Goal: Information Seeking & Learning: Learn about a topic

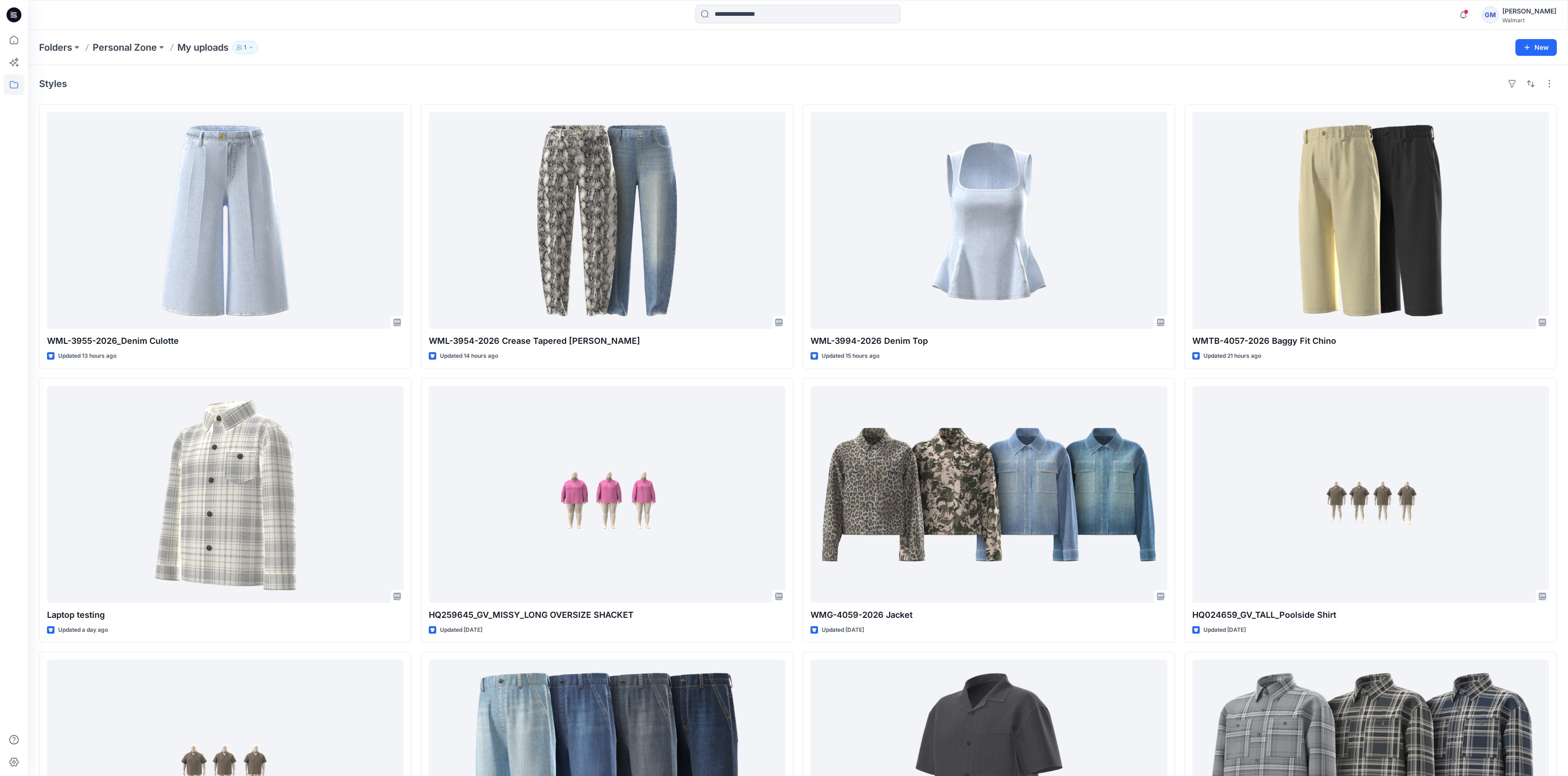
click at [299, 84] on div "Styles" at bounding box center [798, 83] width 1518 height 15
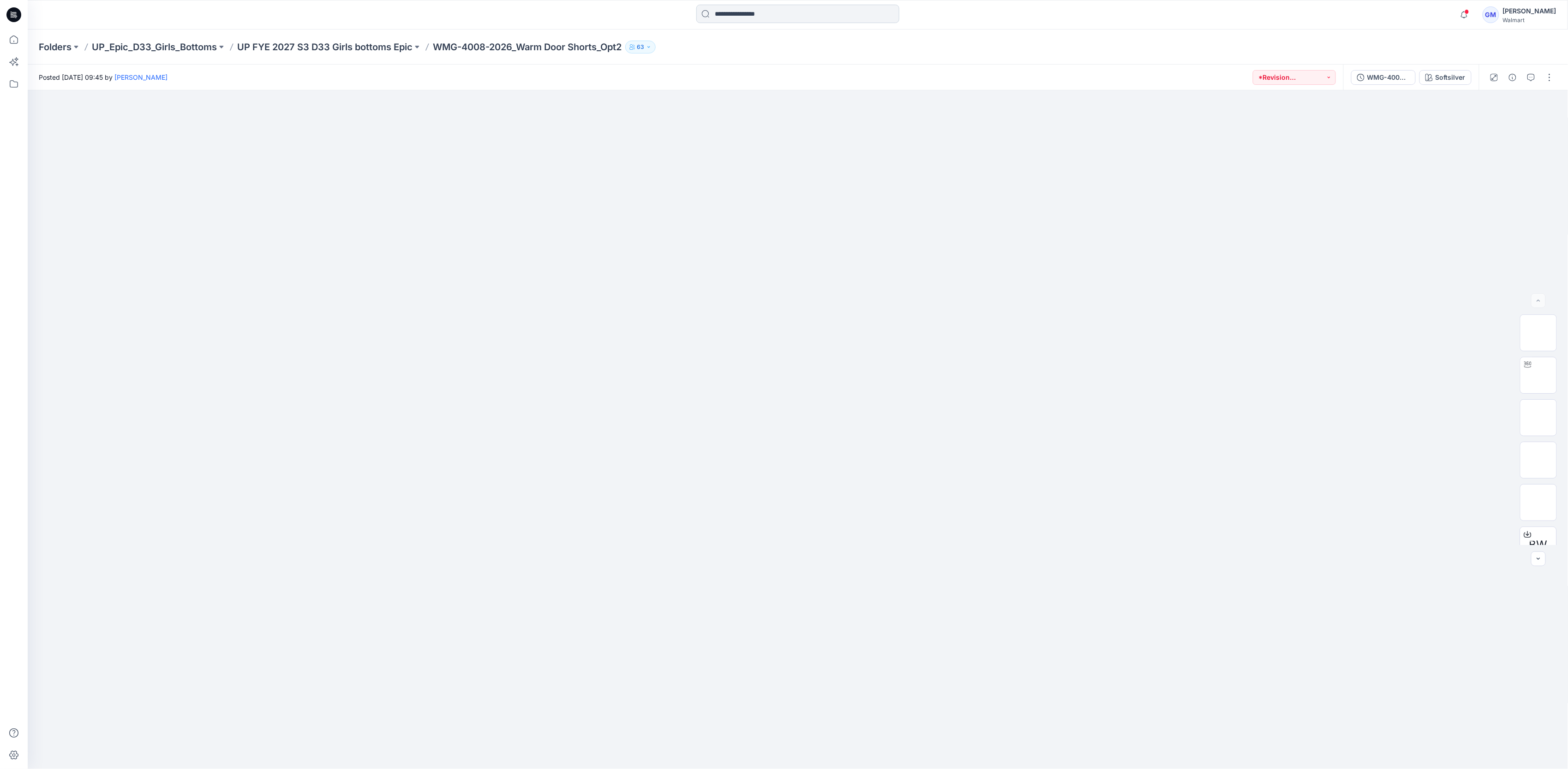
click at [824, 10] on input at bounding box center [798, 14] width 203 height 18
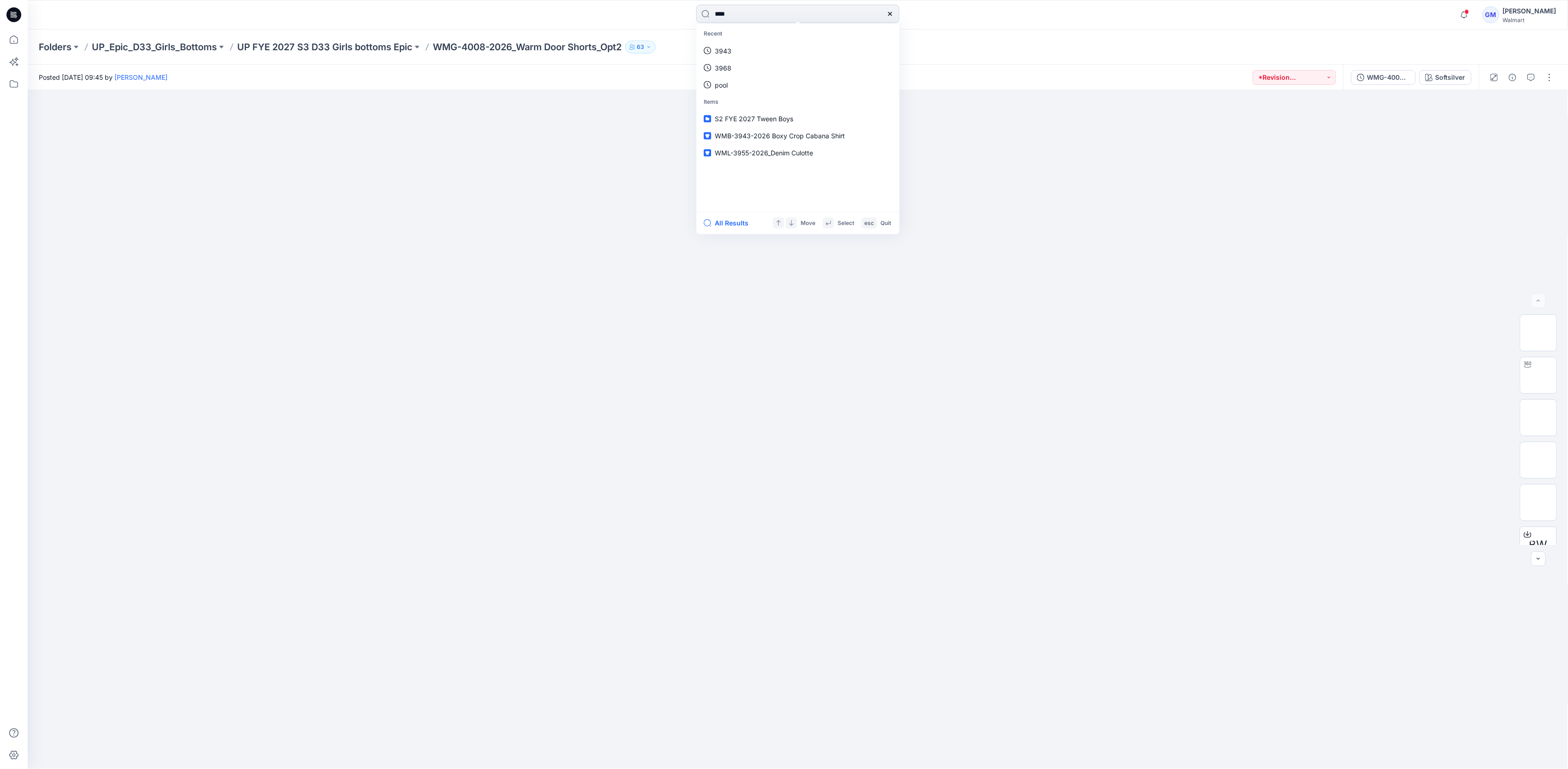
type input "****"
click at [722, 220] on button "All Results" at bounding box center [729, 223] width 51 height 11
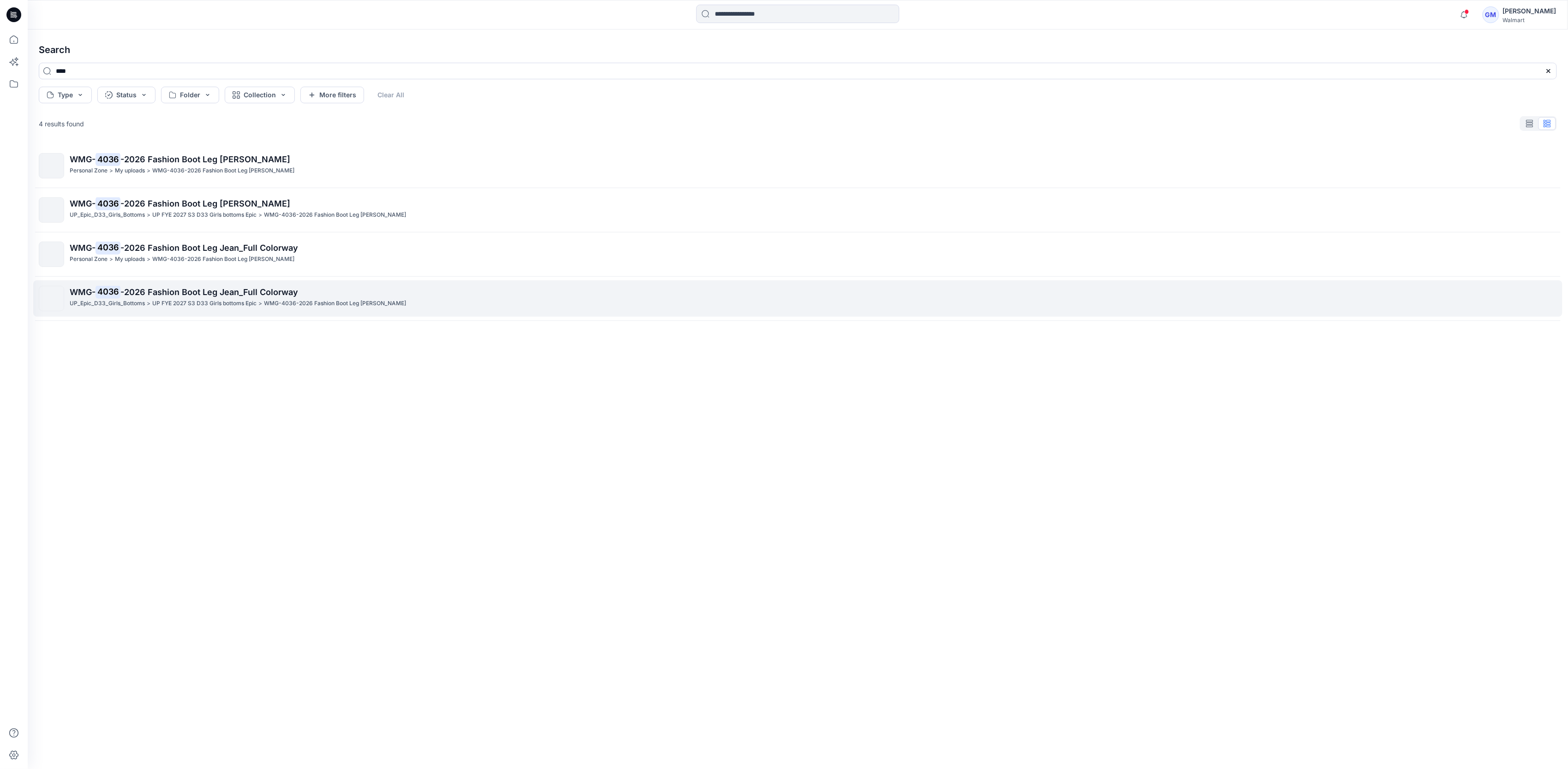
click at [256, 293] on span "-2026 Fashion Boot Leg Jean_Full Colorway" at bounding box center [209, 292] width 178 height 10
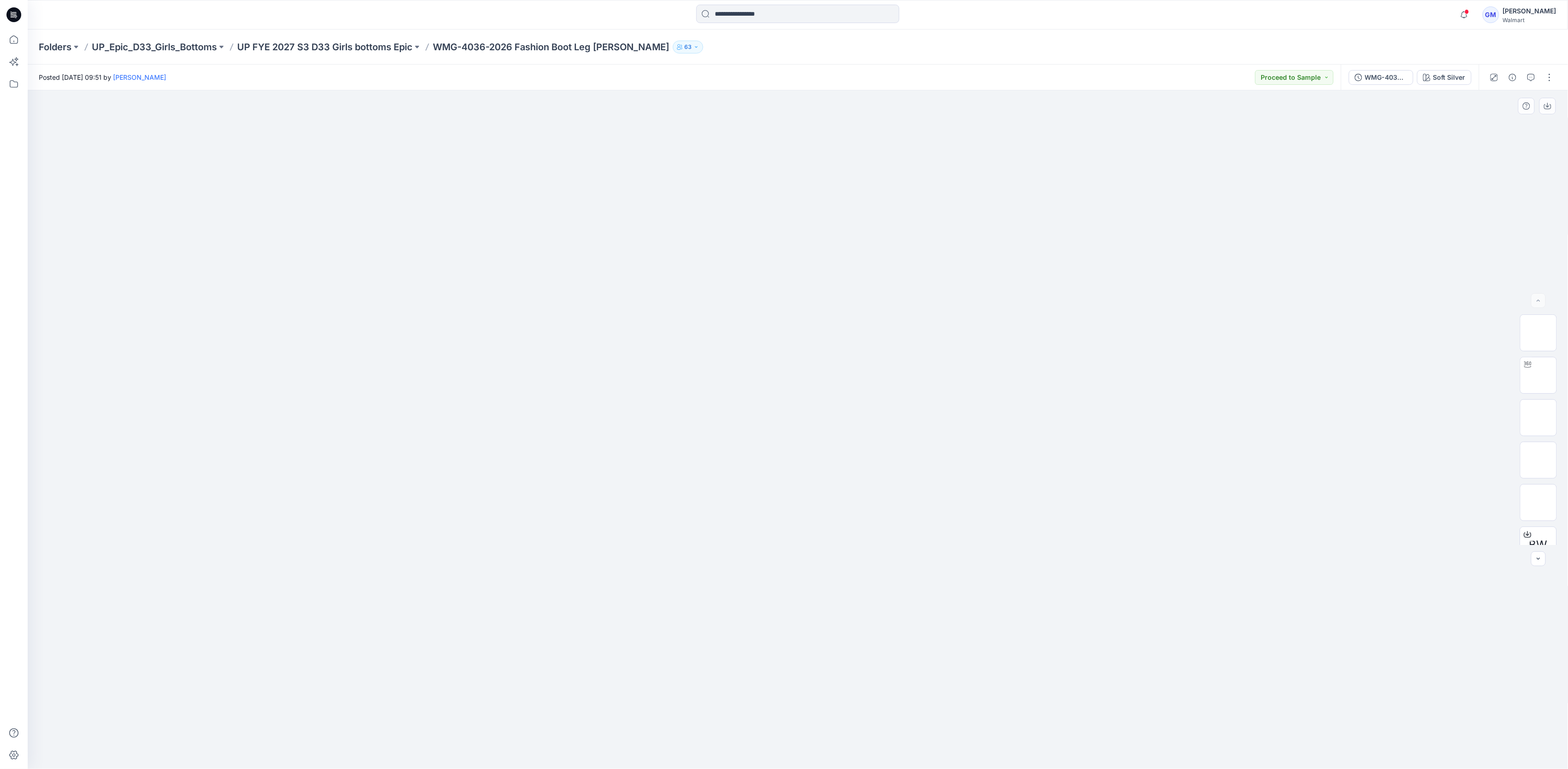
click at [1115, 340] on div at bounding box center [797, 430] width 1541 height 679
click at [311, 45] on p "UP FYE 2027 S3 D33 Girls bottoms Epic" at bounding box center [325, 47] width 175 height 13
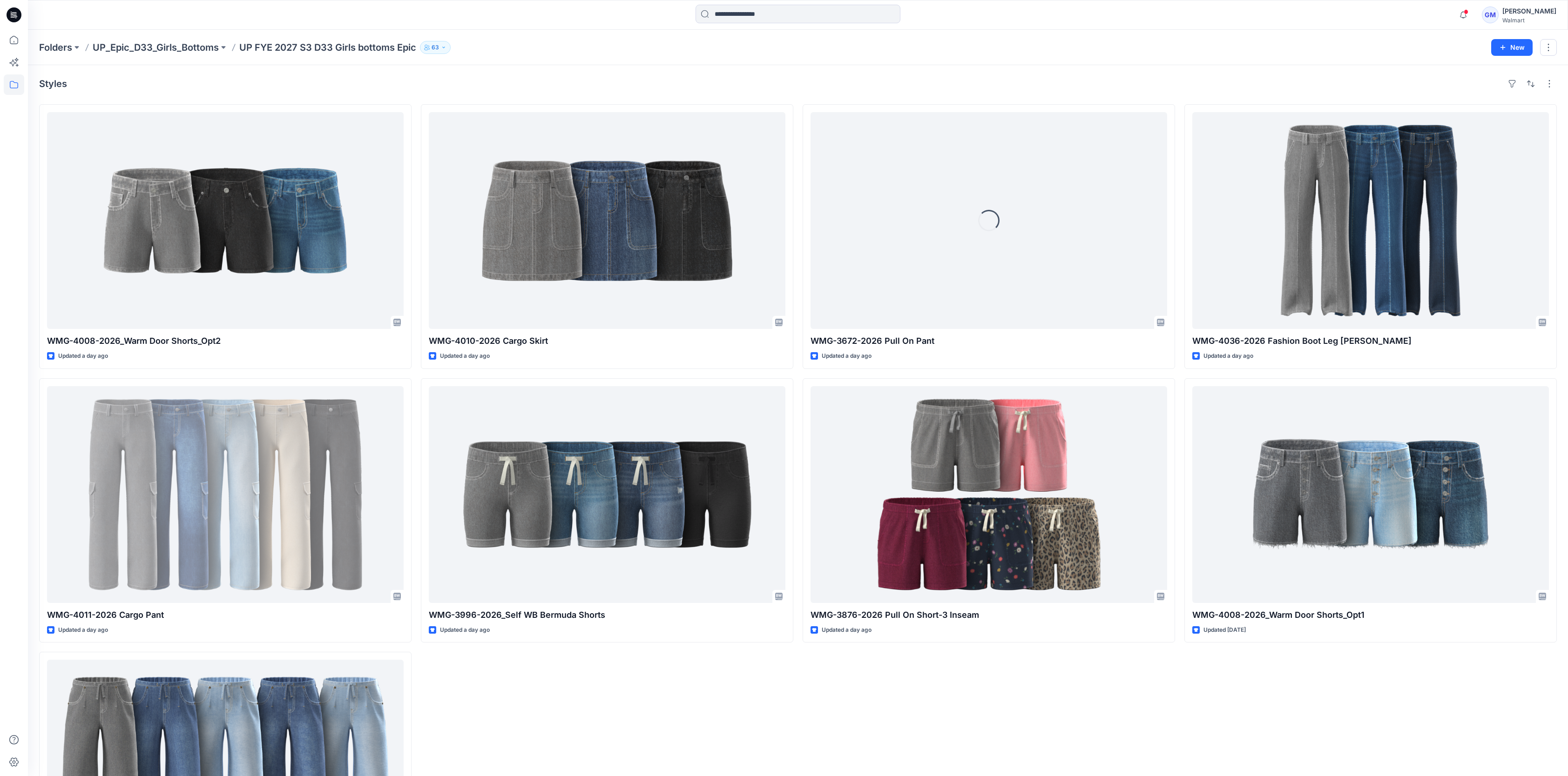
click at [692, 735] on div "WMG-4010-2026 Cargo Skirt Updated a day ago WMG-3996-2026_Self WB Bermuda Short…" at bounding box center [607, 511] width 372 height 813
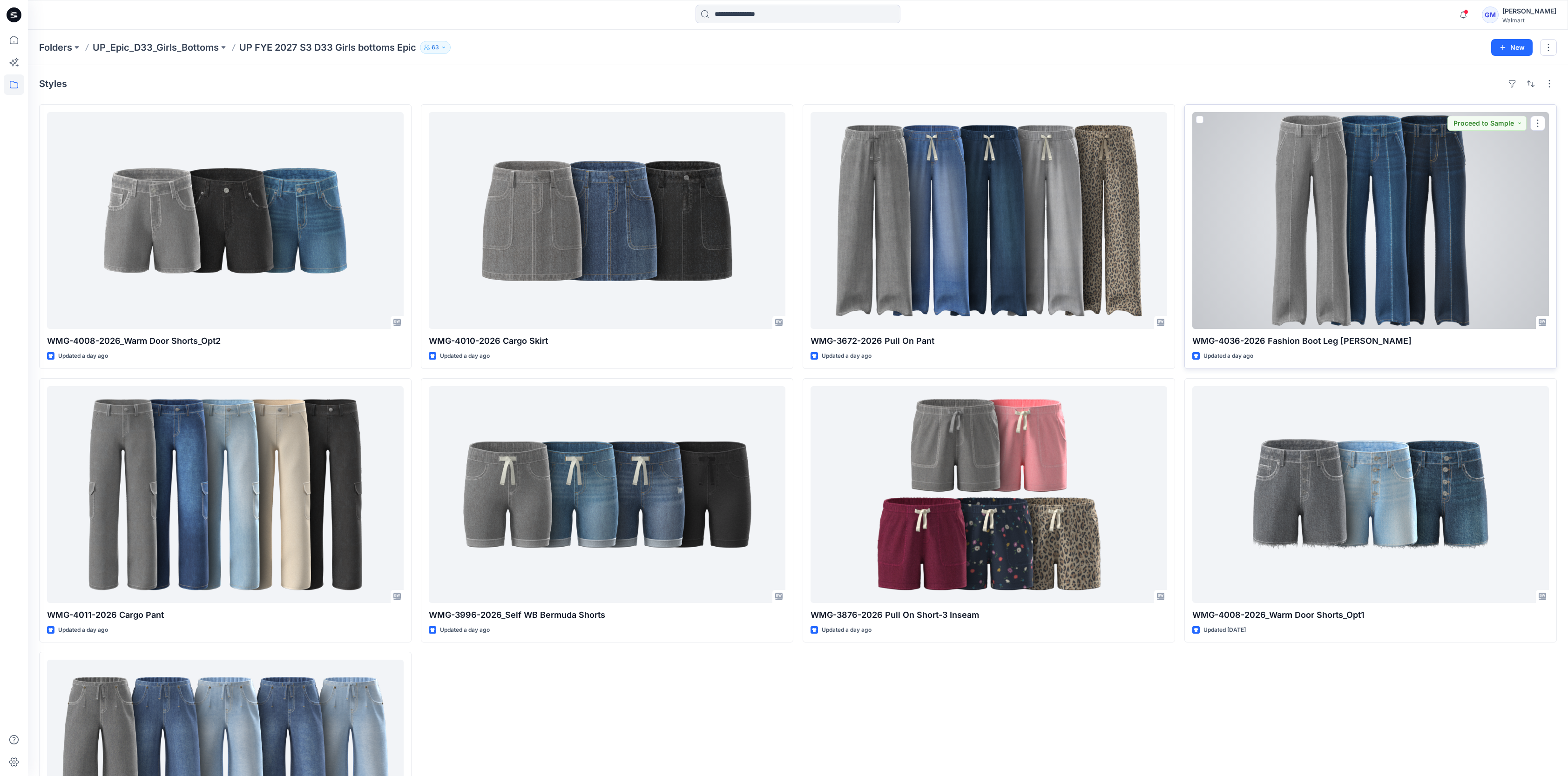
click at [1478, 233] on div at bounding box center [1370, 220] width 357 height 217
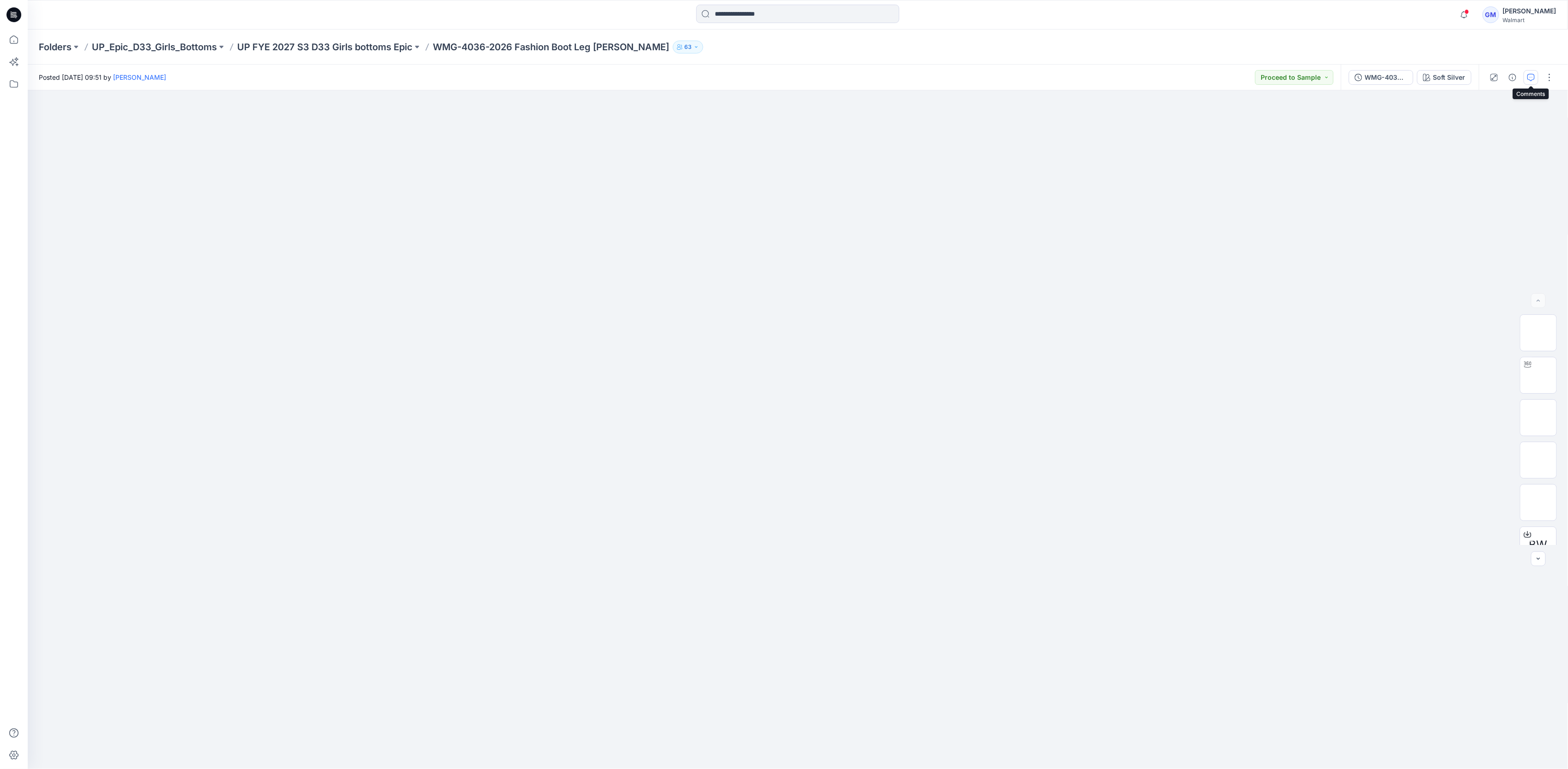
click at [1527, 78] on button "button" at bounding box center [1531, 77] width 15 height 15
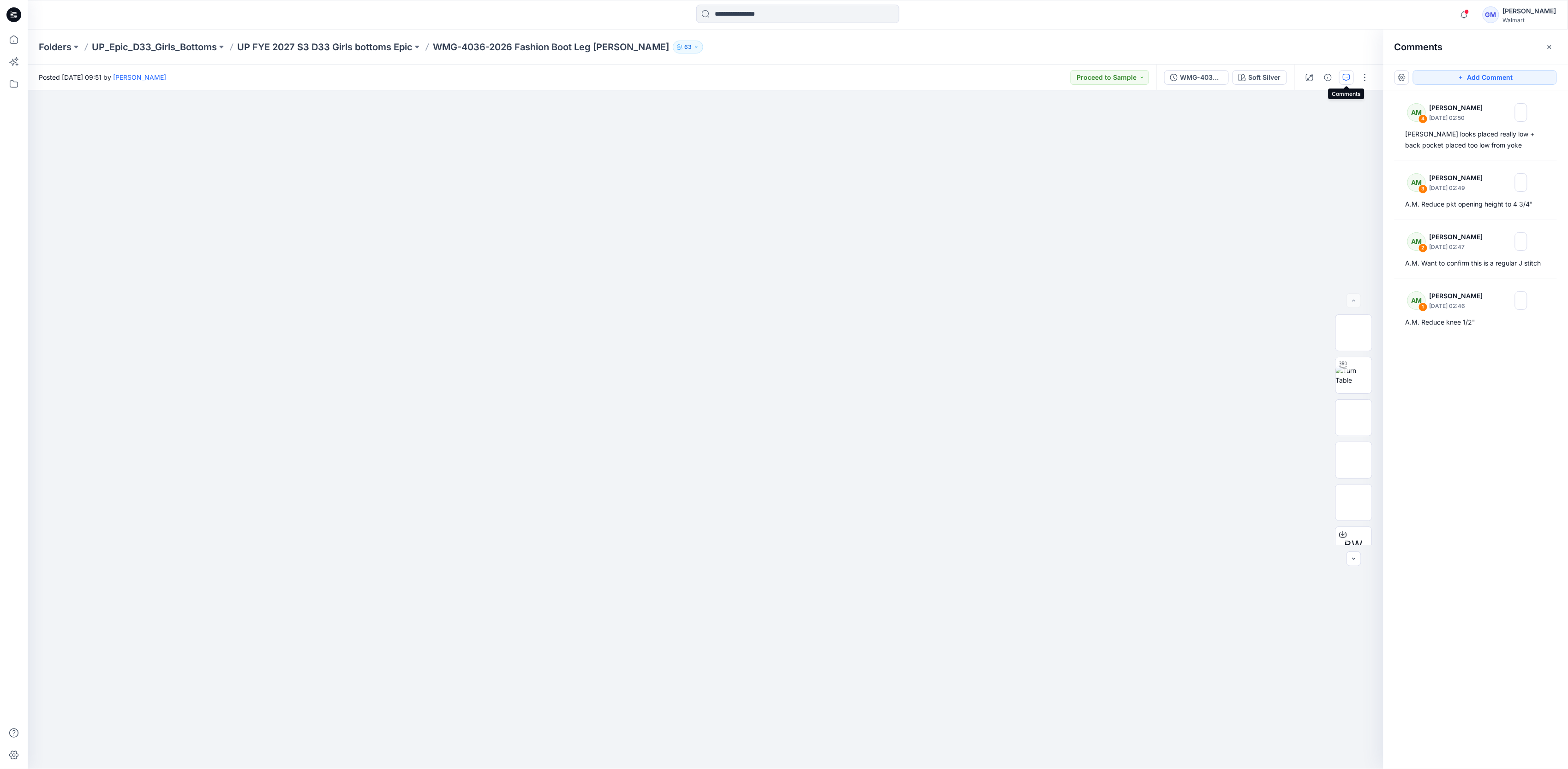
click at [713, 64] on div "Posted Thursday, September 18, 2025 09:51 by Gayan Mahawithanalage Proceed to S…" at bounding box center [592, 77] width 1129 height 26
click at [16, 43] on icon at bounding box center [13, 40] width 20 height 20
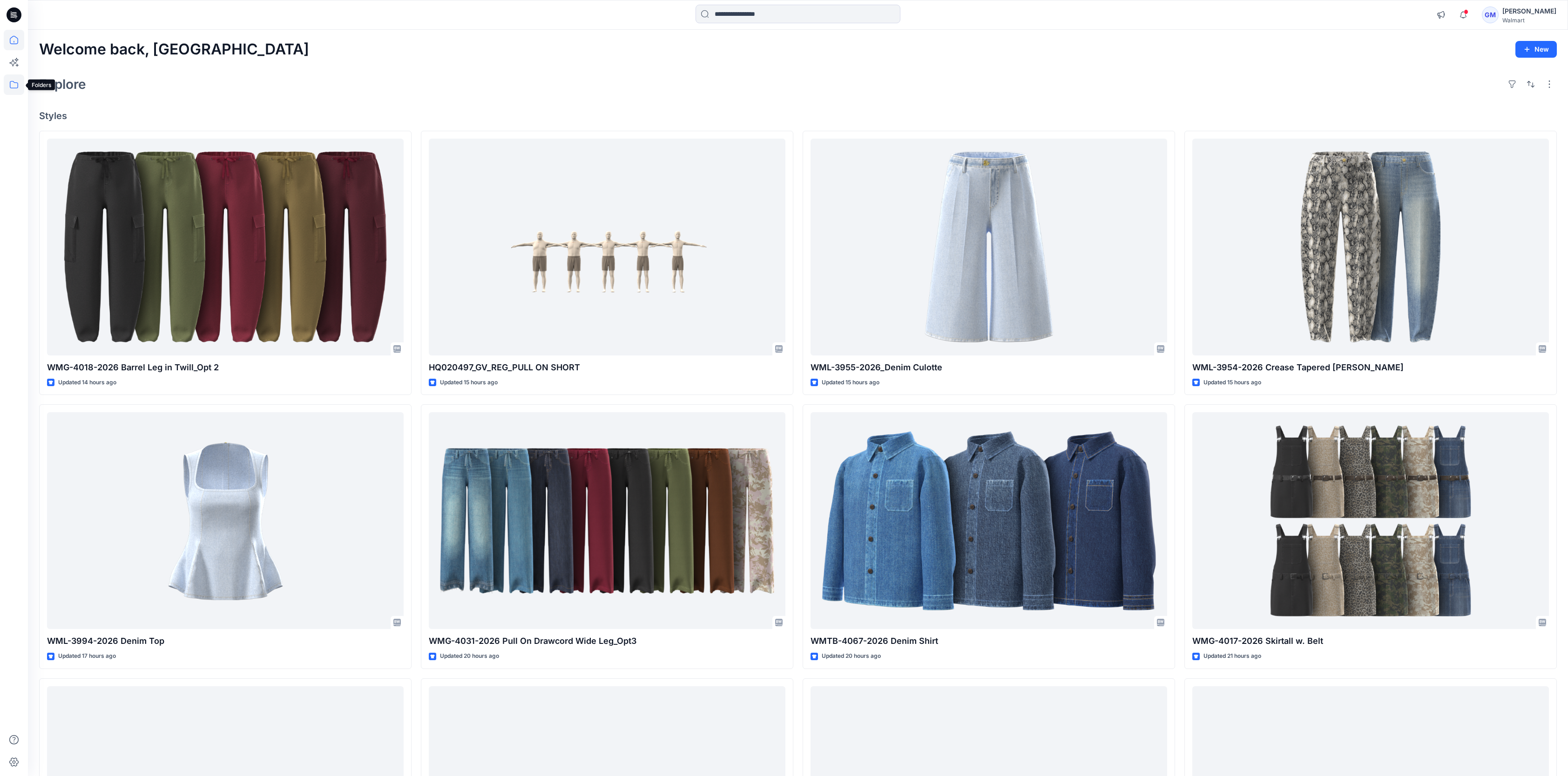
click at [18, 88] on icon at bounding box center [14, 84] width 20 height 20
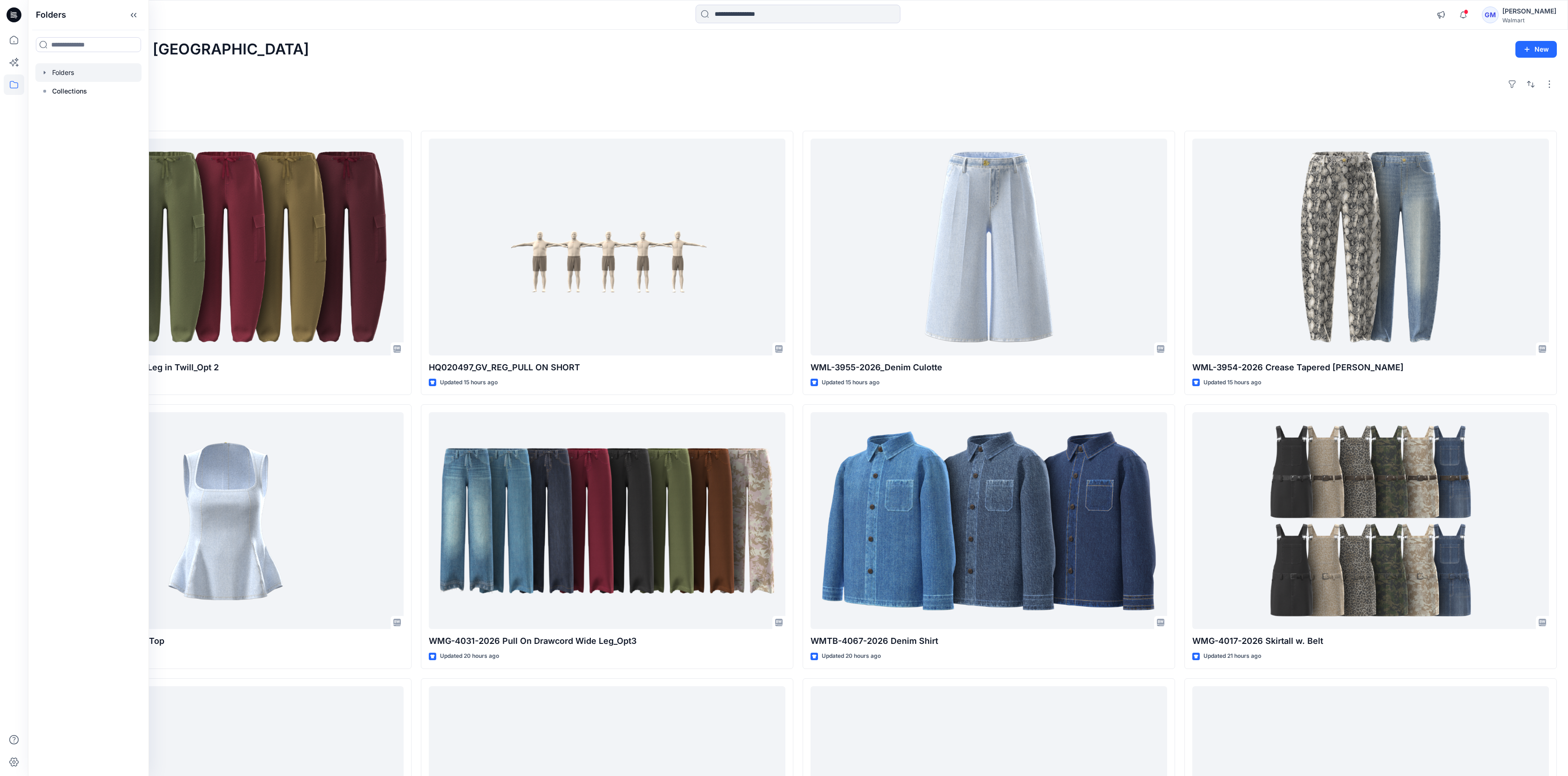
click at [58, 68] on div at bounding box center [88, 72] width 106 height 18
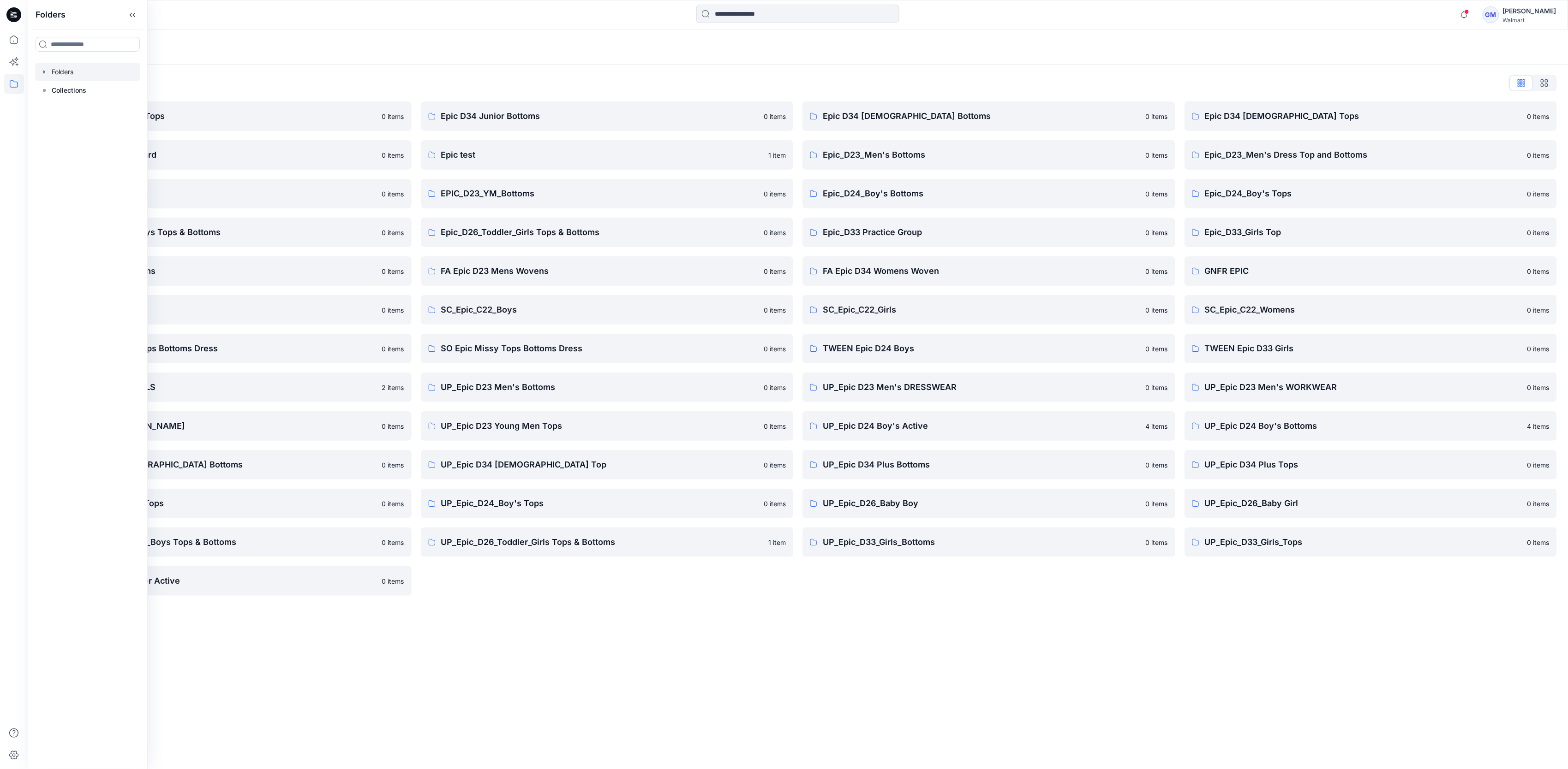
click at [772, 605] on div "Folders List Epic D23 Young Men Tops 0 items Epic NYC practice board 0 items Ep…" at bounding box center [797, 336] width 1541 height 543
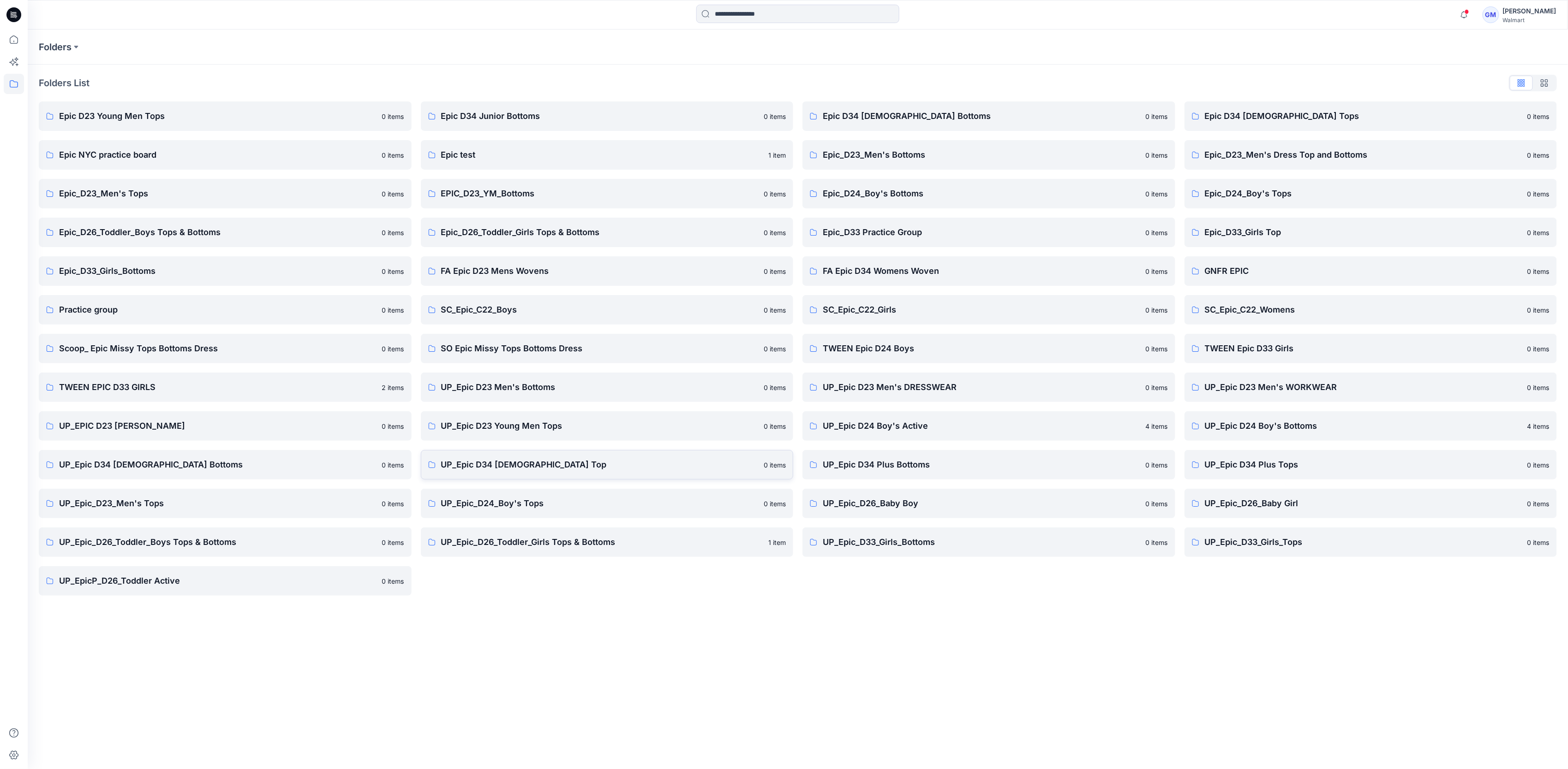
click at [550, 472] on link "UP_Epic D34 Ladies Top 0 items" at bounding box center [607, 465] width 373 height 30
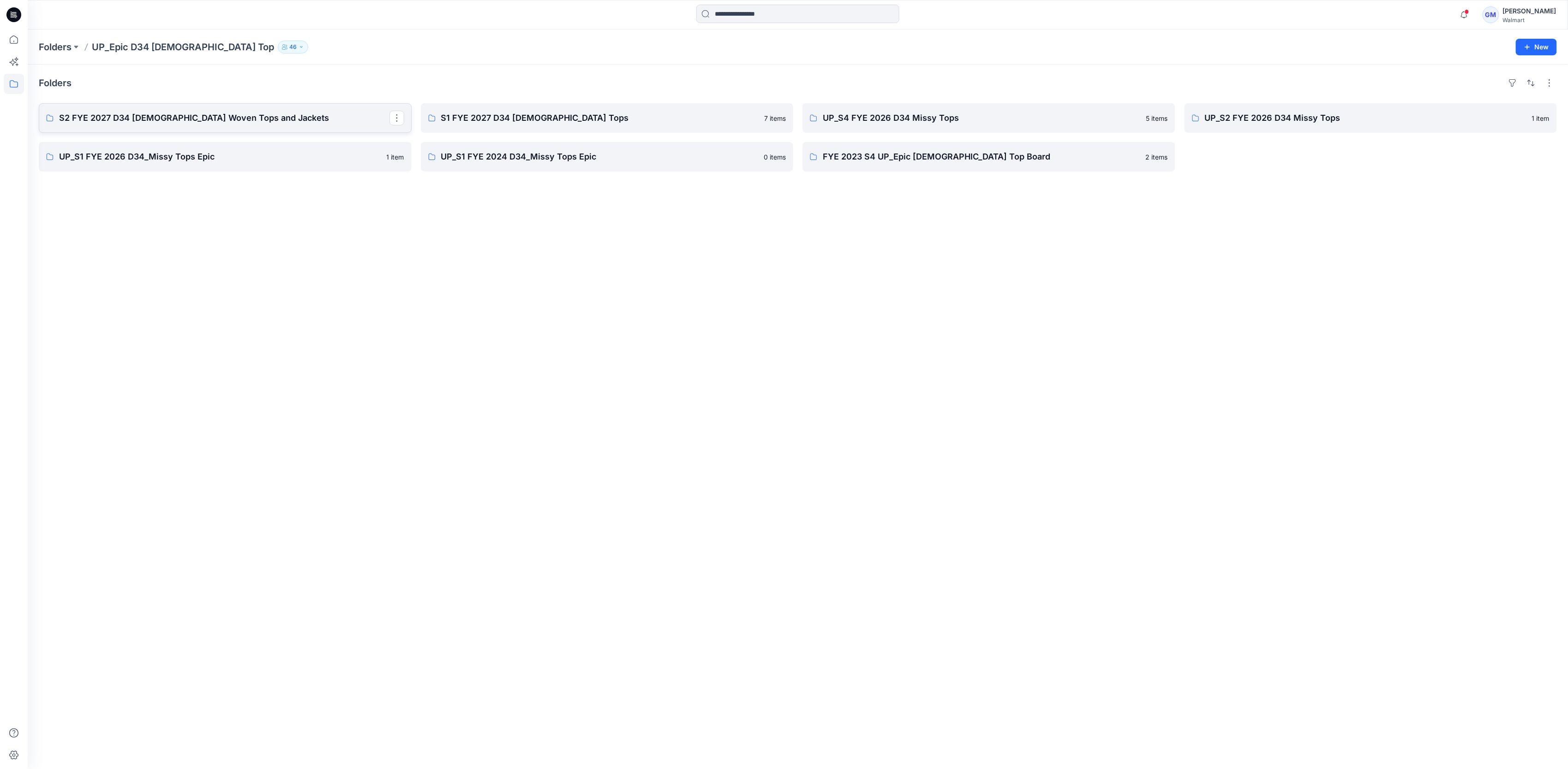
click at [235, 108] on link "S2 FYE 2027 D34 Ladies Woven Tops and Jackets" at bounding box center [225, 118] width 373 height 30
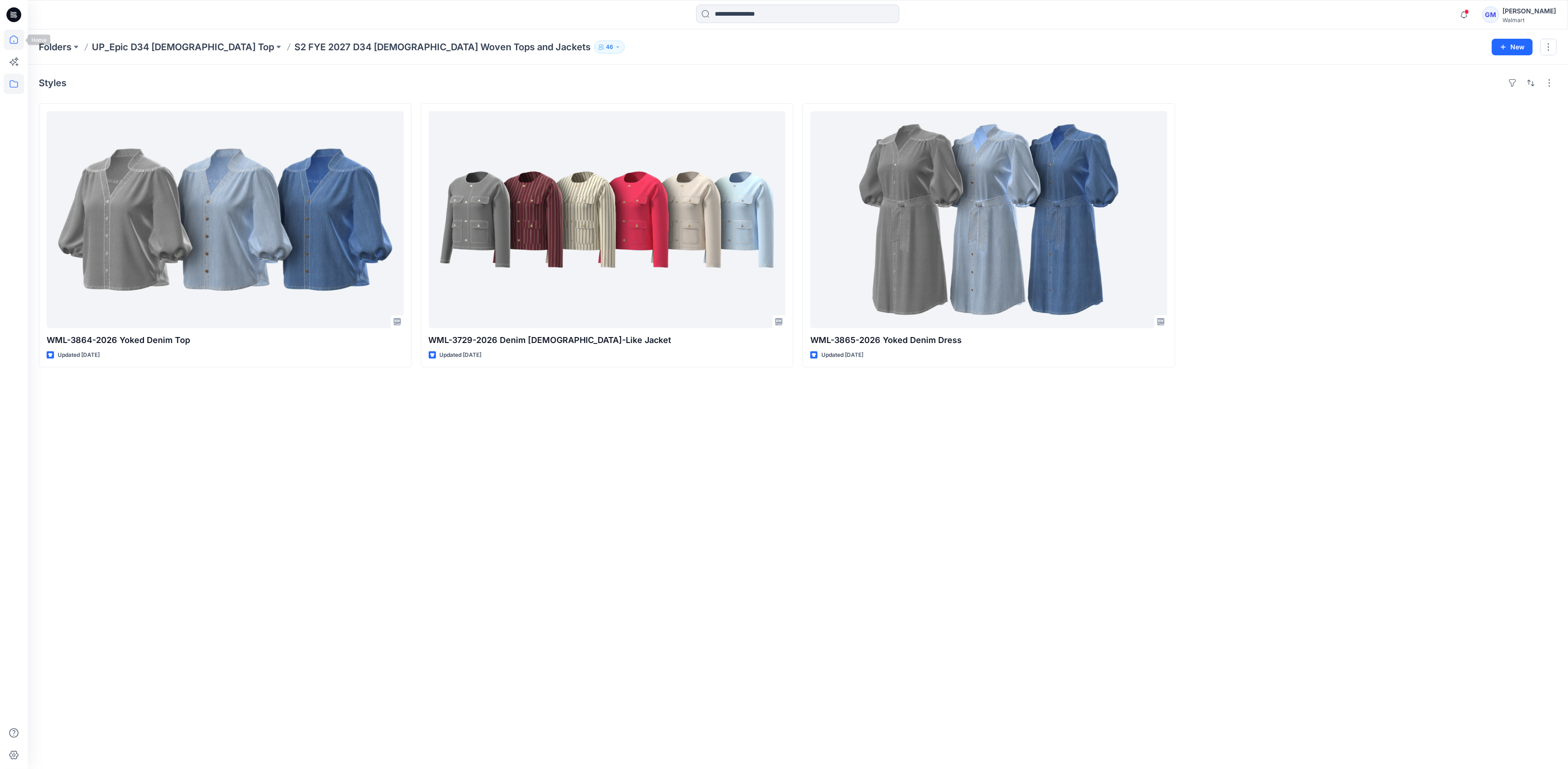
click at [11, 36] on icon at bounding box center [13, 40] width 20 height 20
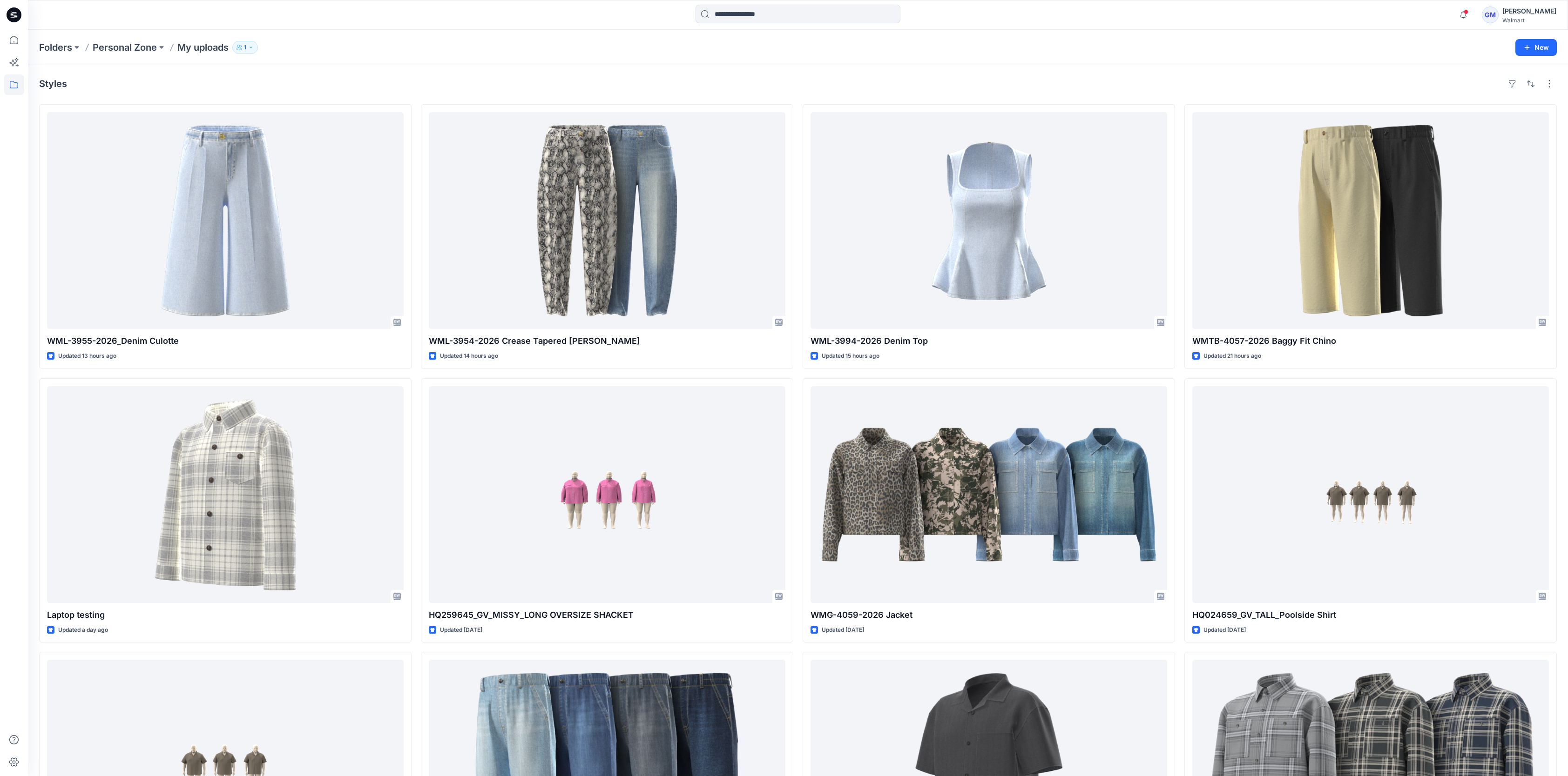
click at [348, 80] on div "Styles" at bounding box center [798, 83] width 1518 height 15
click at [267, 77] on div "Styles" at bounding box center [798, 83] width 1518 height 15
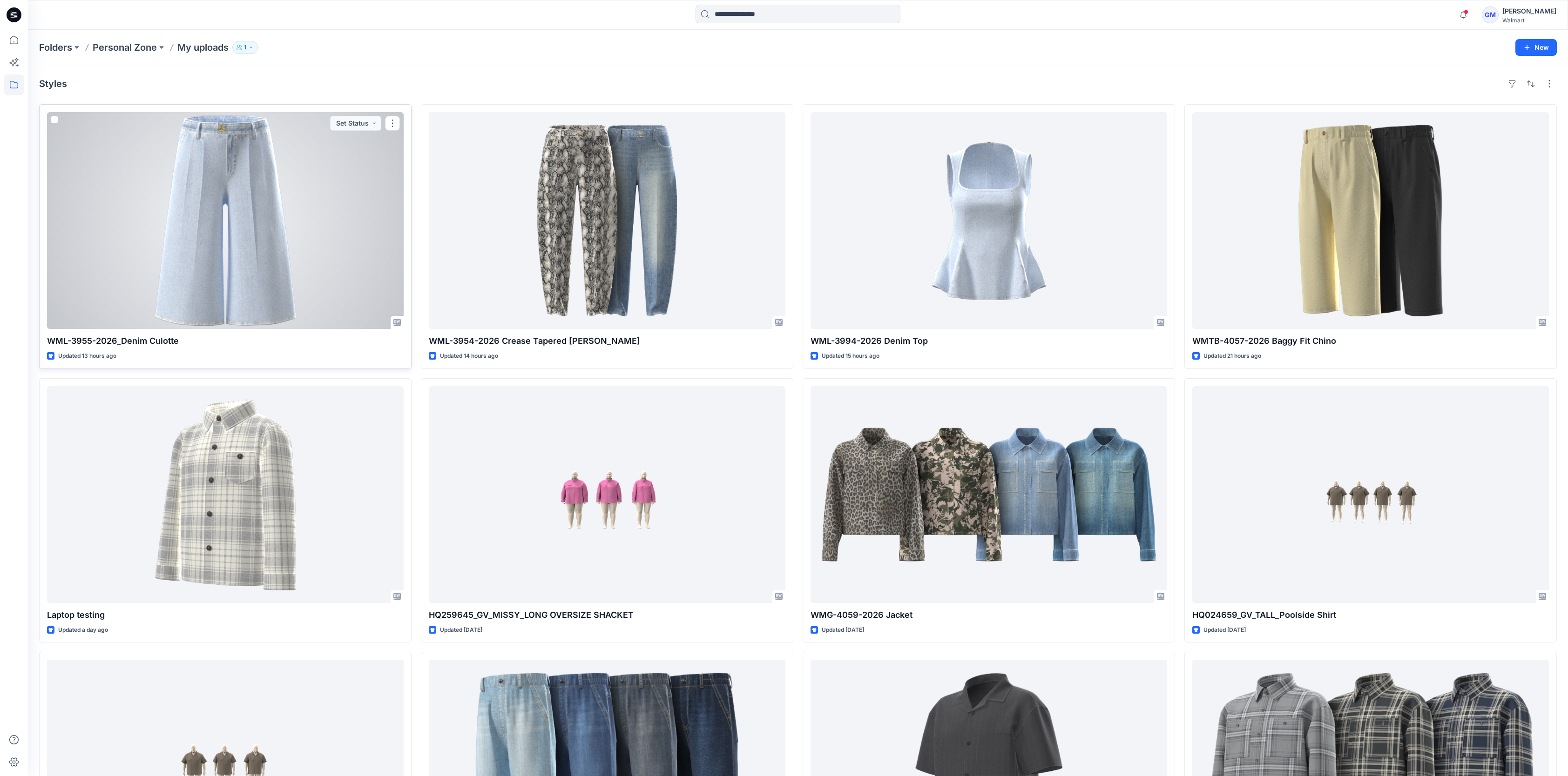
click at [275, 219] on div at bounding box center [225, 220] width 357 height 217
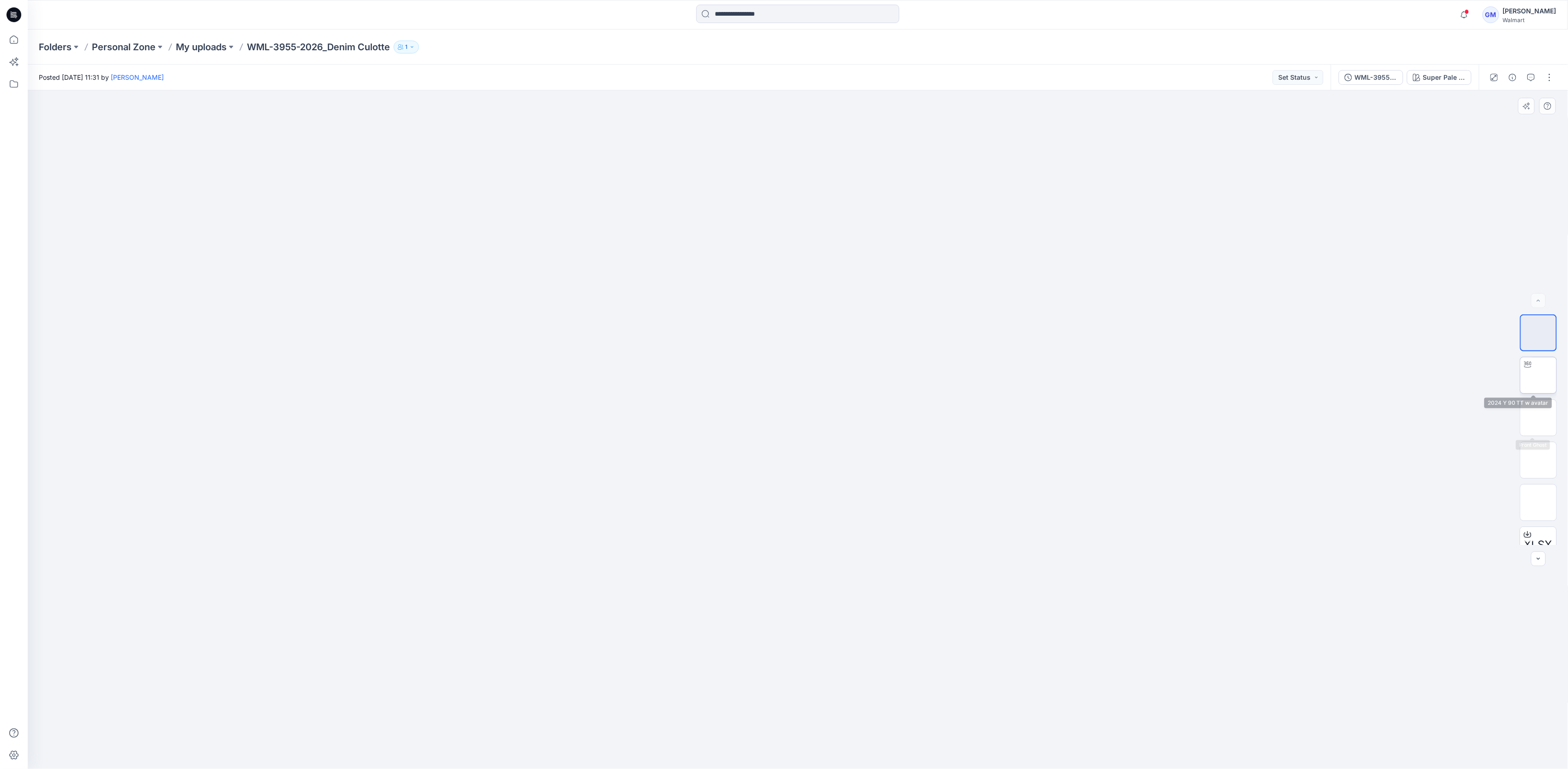
click at [1538, 375] on img at bounding box center [1538, 375] width 0 height 0
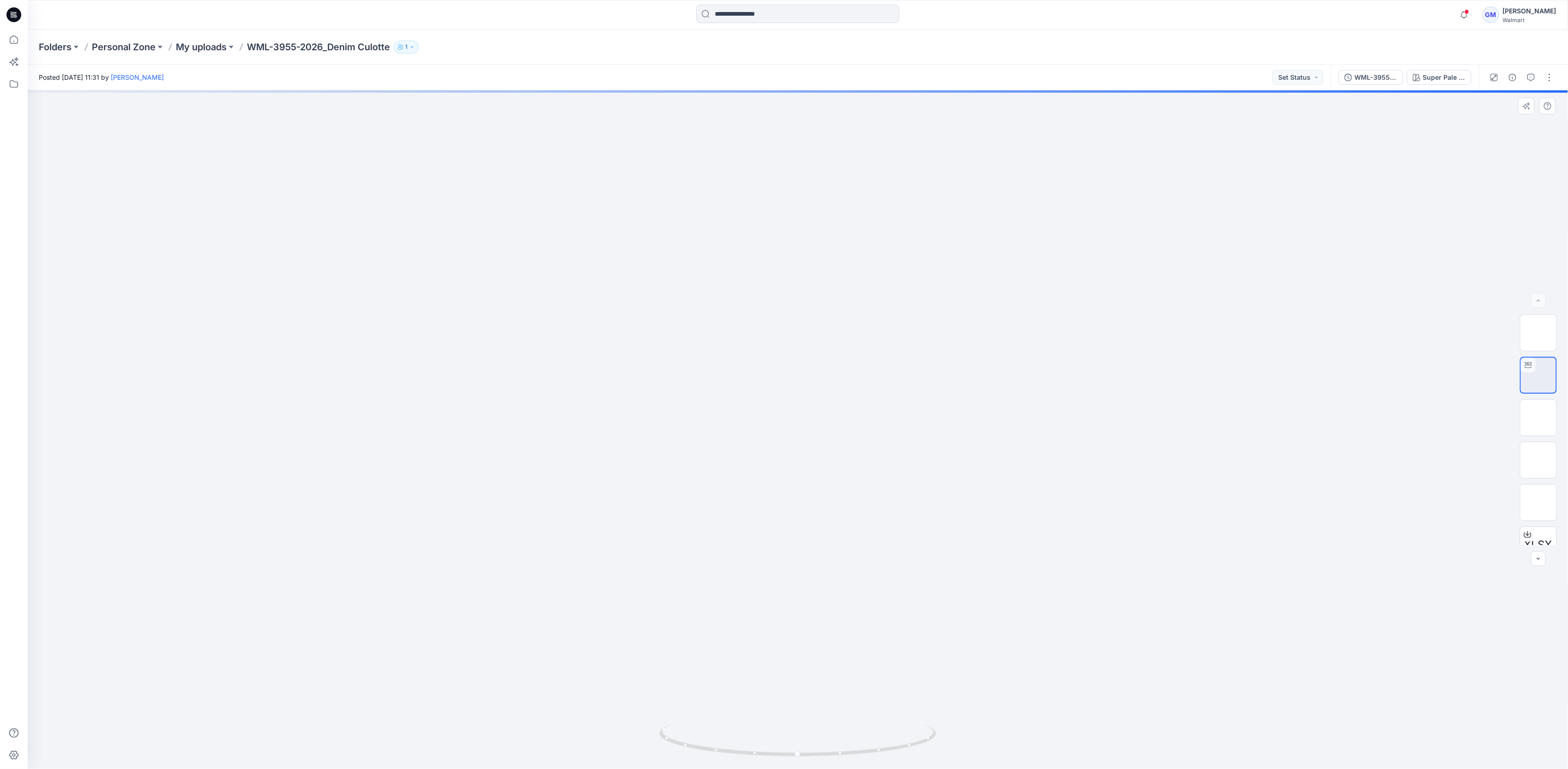
drag, startPoint x: 866, startPoint y: 663, endPoint x: 859, endPoint y: 491, distance: 172.1
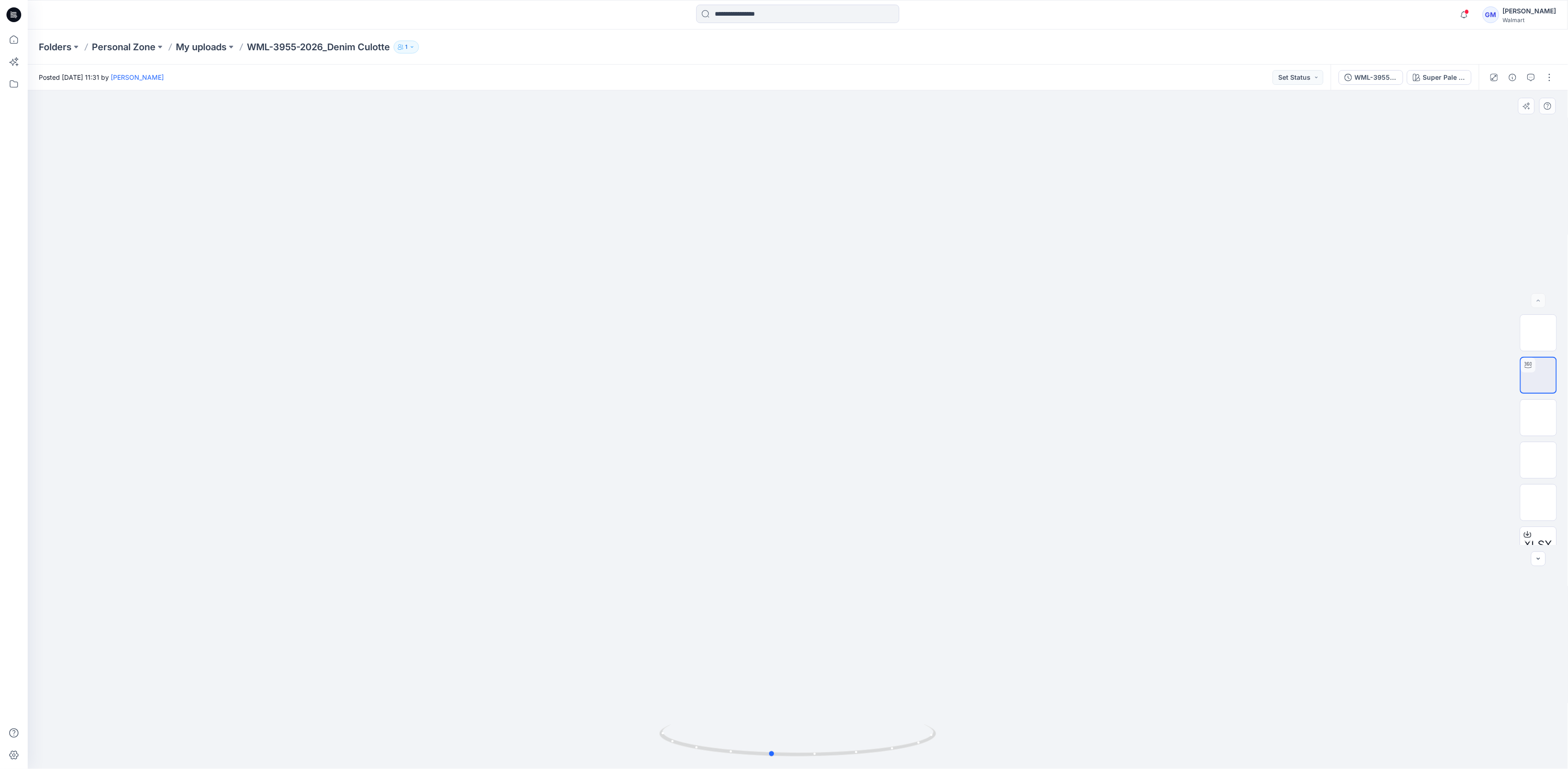
drag, startPoint x: 901, startPoint y: 748, endPoint x: 604, endPoint y: 695, distance: 301.7
click at [604, 695] on div at bounding box center [797, 430] width 1541 height 679
click at [12, 43] on icon at bounding box center [14, 40] width 9 height 9
